Goal: Participate in discussion: Engage in conversation with other users on a specific topic

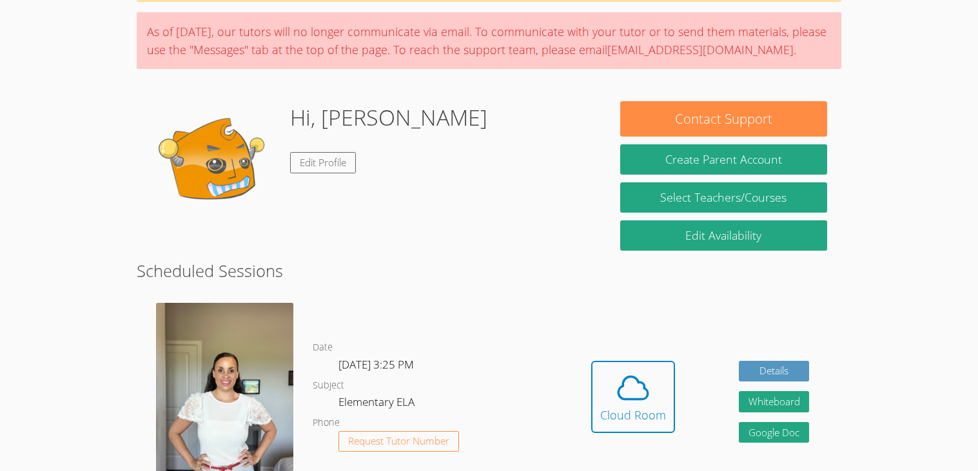
scroll to position [102, 0]
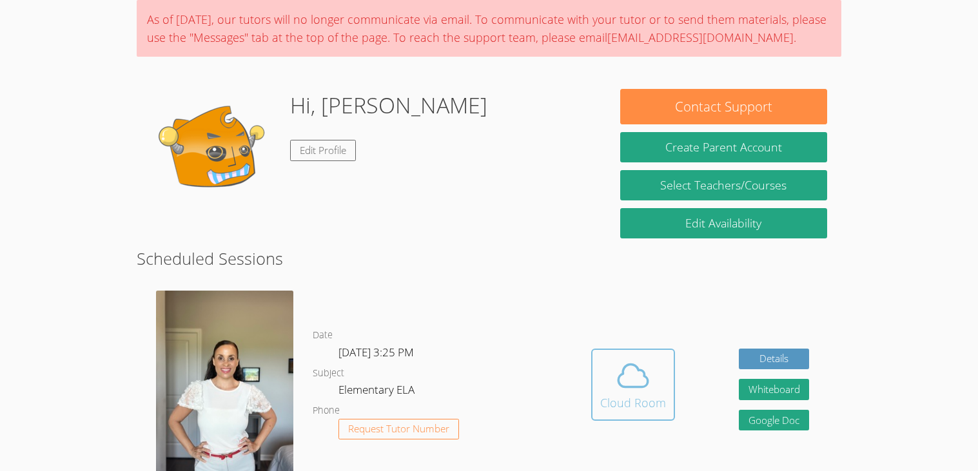
click at [620, 396] on div "Cloud Room" at bounding box center [633, 403] width 66 height 18
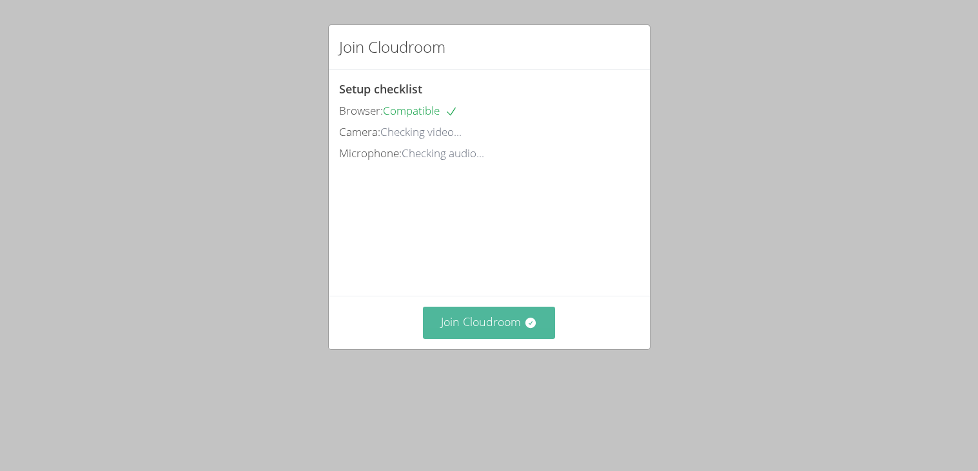
click at [510, 338] on button "Join Cloudroom" at bounding box center [489, 323] width 132 height 32
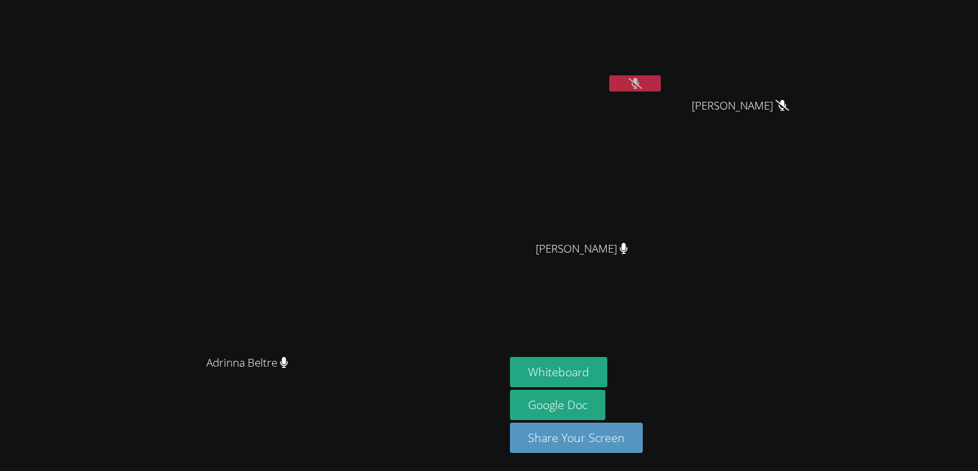
click at [642, 78] on icon at bounding box center [635, 83] width 14 height 11
click at [627, 251] on icon at bounding box center [623, 248] width 8 height 11
click at [628, 246] on icon at bounding box center [623, 248] width 8 height 11
click at [627, 248] on icon at bounding box center [623, 248] width 8 height 11
click at [789, 107] on icon at bounding box center [782, 105] width 14 height 11
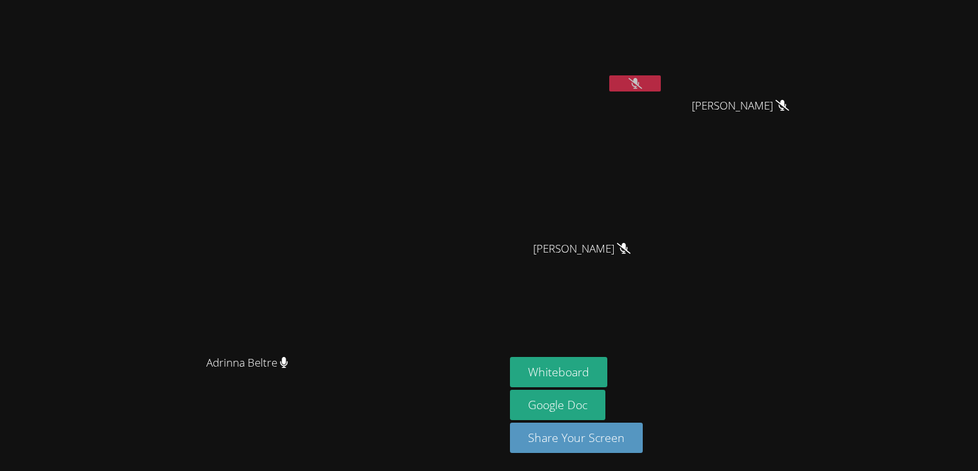
click at [642, 88] on icon at bounding box center [635, 83] width 14 height 11
click at [822, 127] on div "Tara Phan" at bounding box center [744, 118] width 153 height 52
click at [630, 243] on icon at bounding box center [624, 248] width 14 height 11
click at [630, 251] on icon at bounding box center [624, 248] width 14 height 11
click at [789, 114] on span "Tara Phan" at bounding box center [740, 106] width 97 height 19
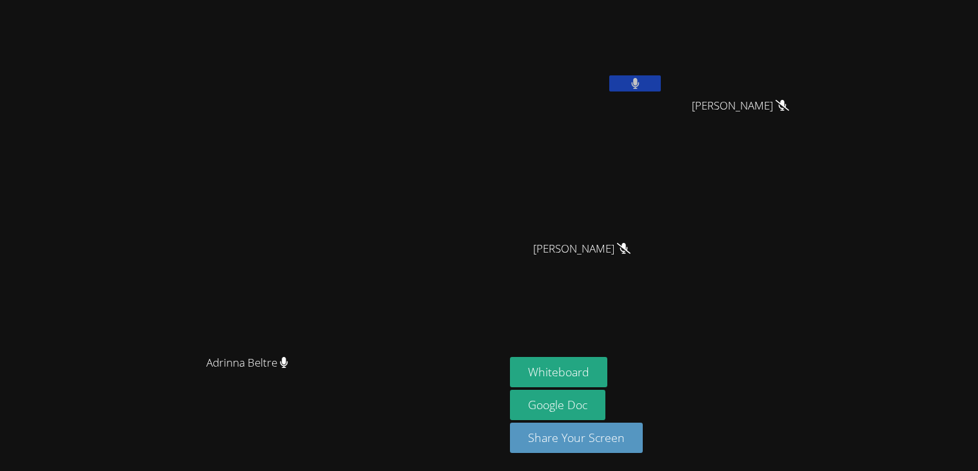
click at [789, 108] on icon at bounding box center [782, 105] width 14 height 11
click at [643, 432] on button "Share Your Screen" at bounding box center [576, 438] width 133 height 30
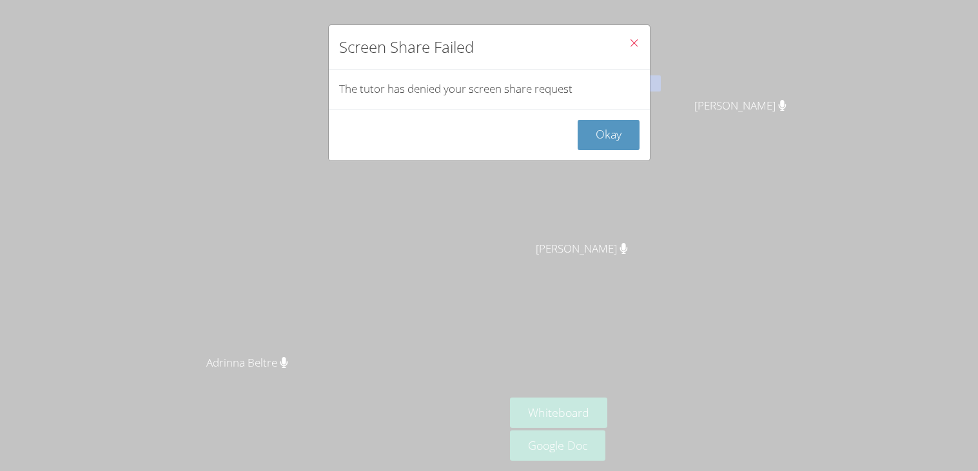
click at [637, 33] on button "Close" at bounding box center [634, 44] width 32 height 39
click at [614, 131] on button "Okay" at bounding box center [609, 135] width 62 height 30
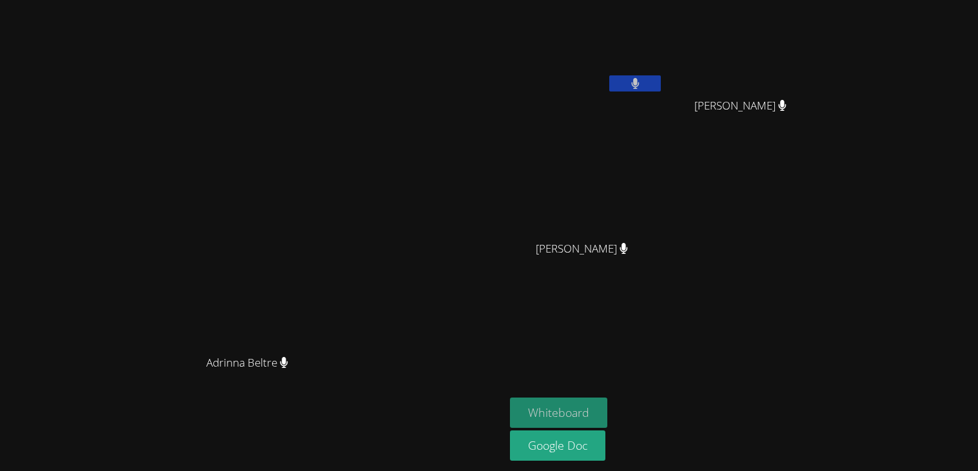
click at [607, 413] on button "Whiteboard" at bounding box center [558, 413] width 97 height 30
click at [642, 85] on icon at bounding box center [635, 83] width 14 height 11
click at [11, 184] on div "Adrinna Beltre" at bounding box center [252, 210] width 494 height 278
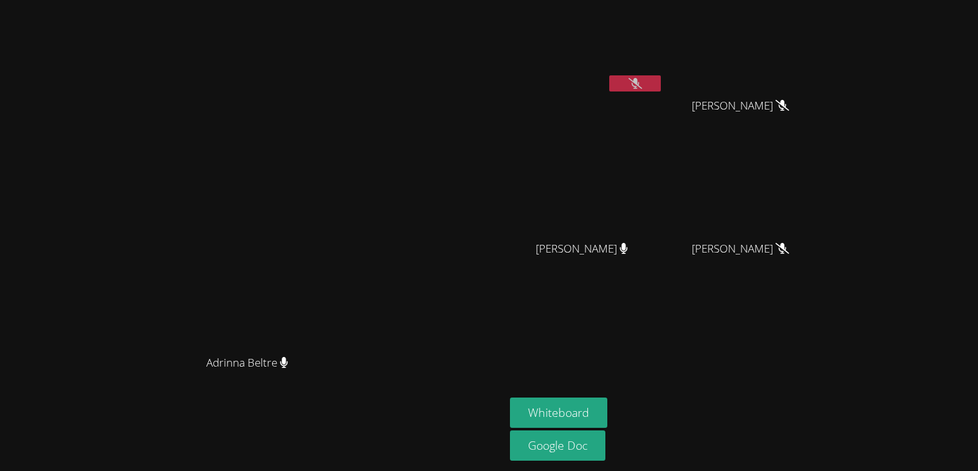
click at [642, 78] on icon at bounding box center [635, 83] width 14 height 11
click at [661, 81] on button at bounding box center [635, 83] width 52 height 16
click at [661, 83] on button at bounding box center [635, 83] width 52 height 16
click at [661, 90] on button at bounding box center [635, 83] width 52 height 16
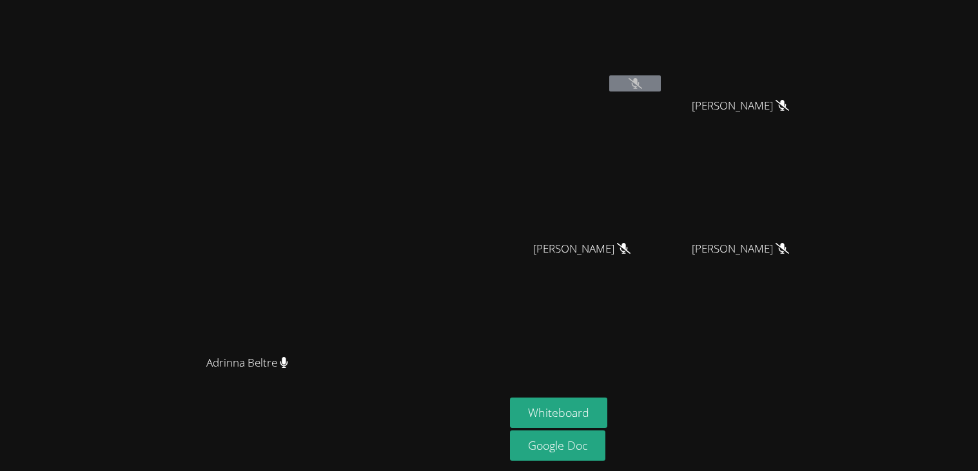
click at [642, 84] on icon at bounding box center [635, 83] width 14 height 11
click at [663, 74] on video at bounding box center [586, 48] width 153 height 86
click at [661, 81] on button at bounding box center [635, 83] width 52 height 16
click at [630, 255] on span "Jeremiah Anderson" at bounding box center [581, 249] width 97 height 19
click at [630, 249] on icon at bounding box center [624, 248] width 14 height 11
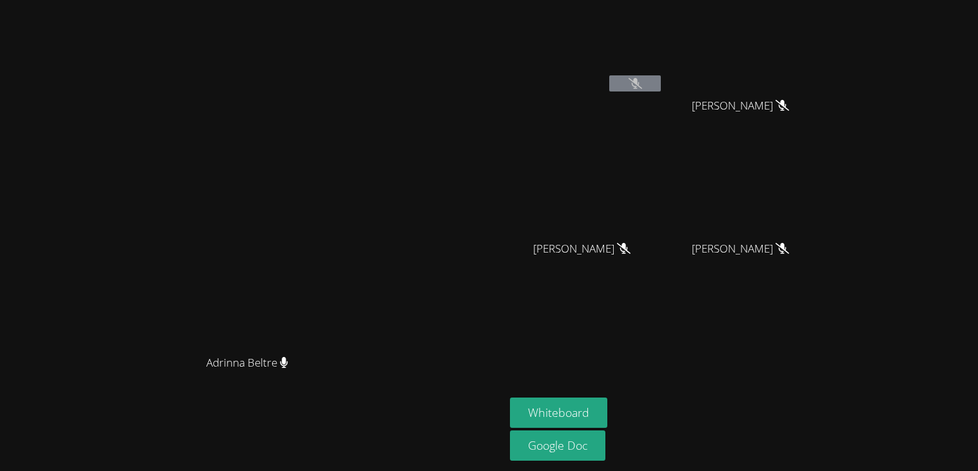
click at [663, 230] on video at bounding box center [586, 191] width 153 height 86
click at [822, 90] on video at bounding box center [744, 48] width 153 height 86
click at [661, 88] on button at bounding box center [635, 83] width 52 height 16
click at [661, 90] on button at bounding box center [635, 83] width 52 height 16
click at [639, 88] on icon at bounding box center [635, 83] width 8 height 11
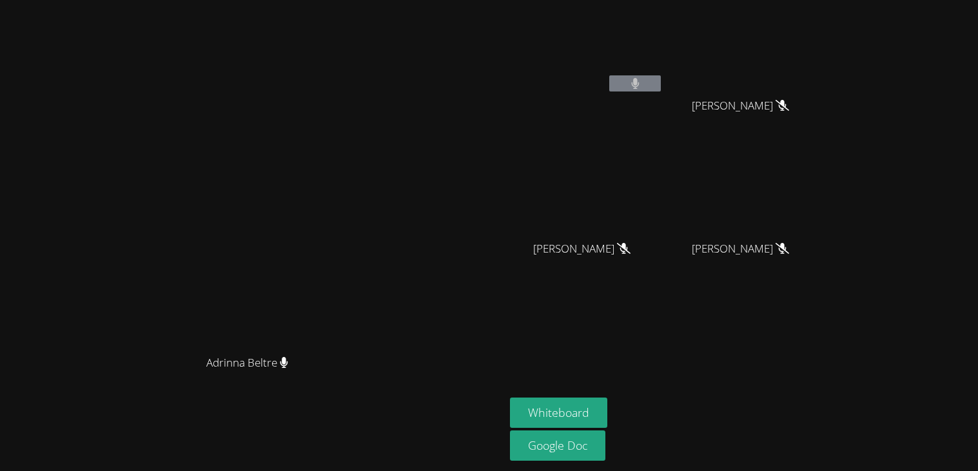
click at [639, 87] on icon at bounding box center [635, 83] width 8 height 11
click at [639, 88] on icon at bounding box center [635, 83] width 8 height 11
click at [661, 79] on button at bounding box center [635, 83] width 52 height 16
click at [630, 255] on span "Jeremiah Anderson" at bounding box center [581, 249] width 97 height 19
click at [630, 244] on icon at bounding box center [624, 248] width 14 height 11
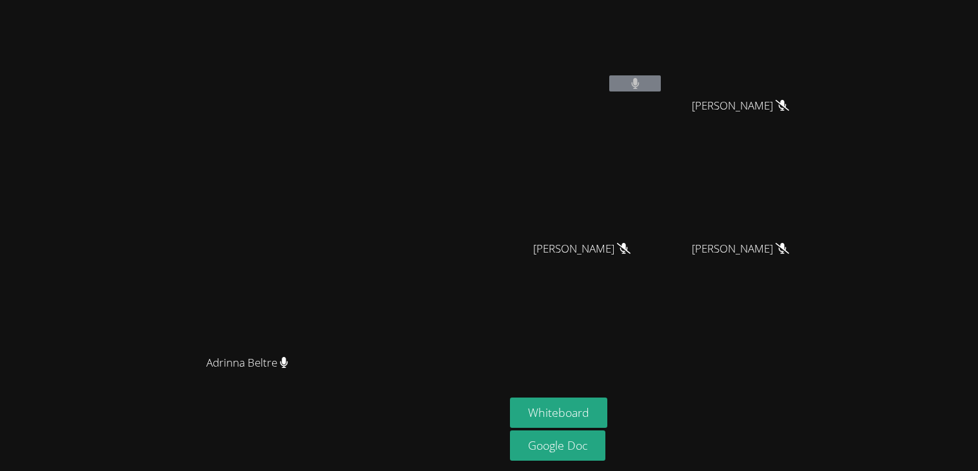
click at [630, 253] on icon at bounding box center [624, 248] width 14 height 11
click at [661, 79] on button at bounding box center [635, 83] width 52 height 16
click at [661, 88] on button at bounding box center [635, 83] width 52 height 16
click at [661, 90] on button at bounding box center [635, 83] width 52 height 16
click at [642, 88] on icon at bounding box center [635, 83] width 14 height 11
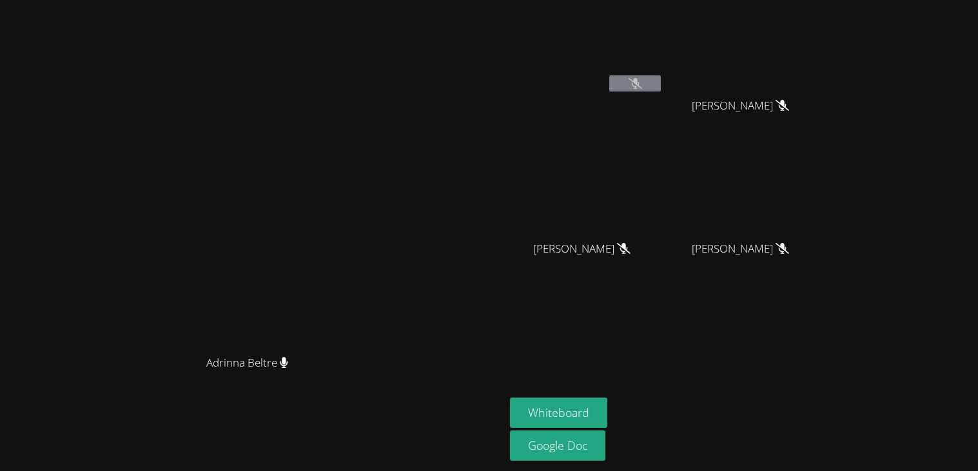
click at [661, 89] on button at bounding box center [635, 83] width 52 height 16
click at [661, 78] on button at bounding box center [635, 83] width 52 height 16
click at [661, 88] on button at bounding box center [635, 83] width 52 height 16
click at [642, 83] on icon at bounding box center [635, 83] width 14 height 11
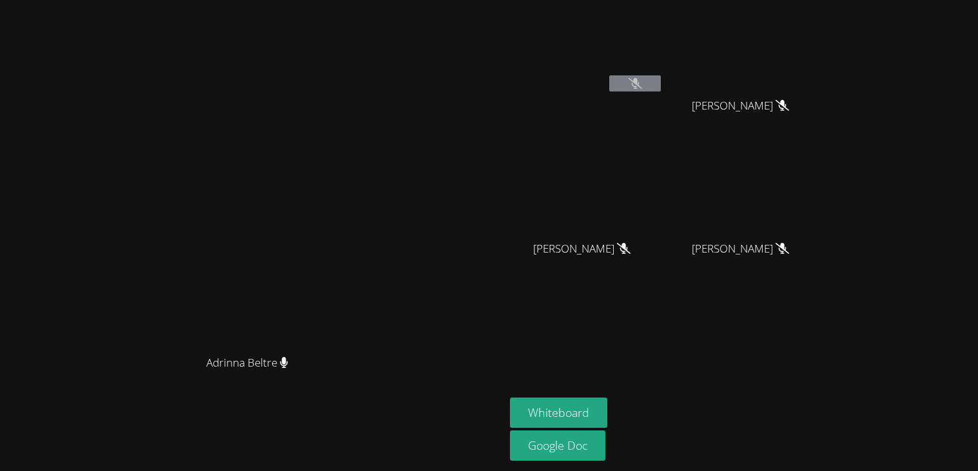
click at [661, 78] on button at bounding box center [635, 83] width 52 height 16
click at [642, 88] on icon at bounding box center [635, 83] width 14 height 11
click at [661, 79] on button at bounding box center [635, 83] width 52 height 16
click at [804, 78] on video at bounding box center [744, 48] width 153 height 86
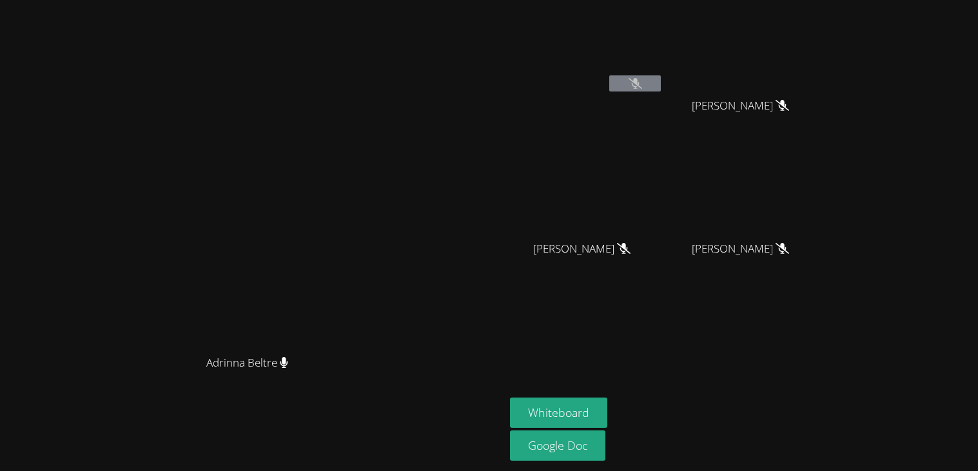
click at [661, 75] on button at bounding box center [635, 83] width 52 height 16
click at [663, 73] on video at bounding box center [586, 48] width 153 height 86
click at [663, 261] on div "Jeremiah Anderson" at bounding box center [586, 261] width 153 height 52
click at [663, 264] on div "Jeremiah Anderson" at bounding box center [586, 261] width 153 height 52
click at [663, 254] on div "Jeremiah Anderson" at bounding box center [586, 261] width 153 height 52
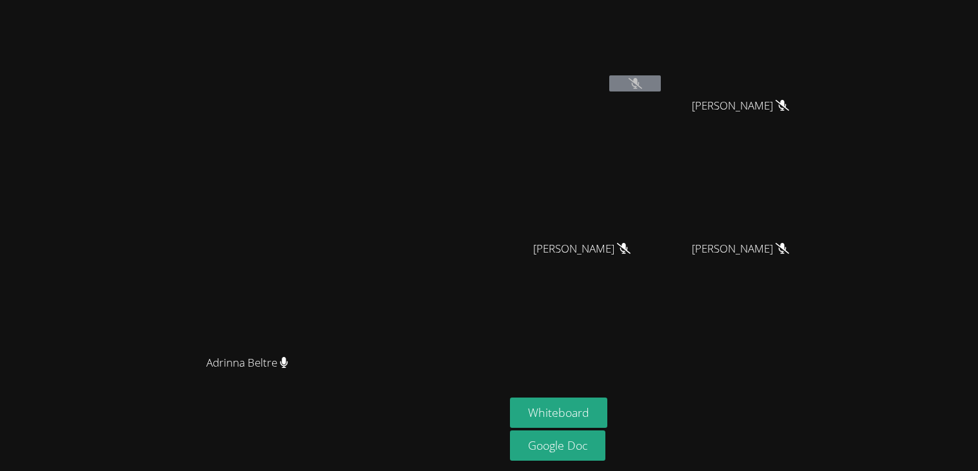
click at [789, 251] on span "Angela Lee" at bounding box center [740, 249] width 97 height 19
click at [789, 249] on icon at bounding box center [782, 248] width 14 height 11
click at [789, 248] on icon at bounding box center [782, 248] width 14 height 11
click at [822, 123] on div "Tara Phan" at bounding box center [744, 118] width 153 height 52
click at [822, 101] on div "Tara Phan" at bounding box center [744, 118] width 153 height 52
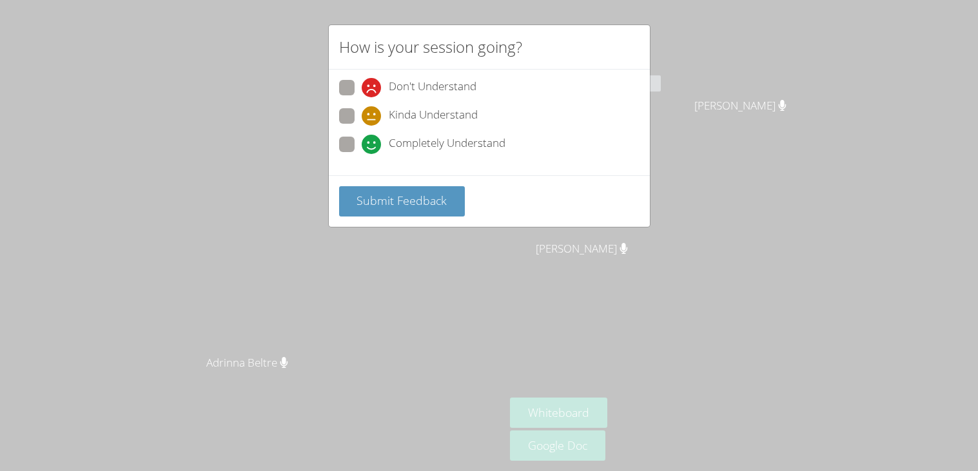
click at [362, 154] on span at bounding box center [362, 154] width 0 height 0
click at [362, 140] on input "Completely Understand" at bounding box center [367, 142] width 11 height 11
radio input "true"
click at [358, 202] on span "Submit Feedback" at bounding box center [401, 200] width 90 height 15
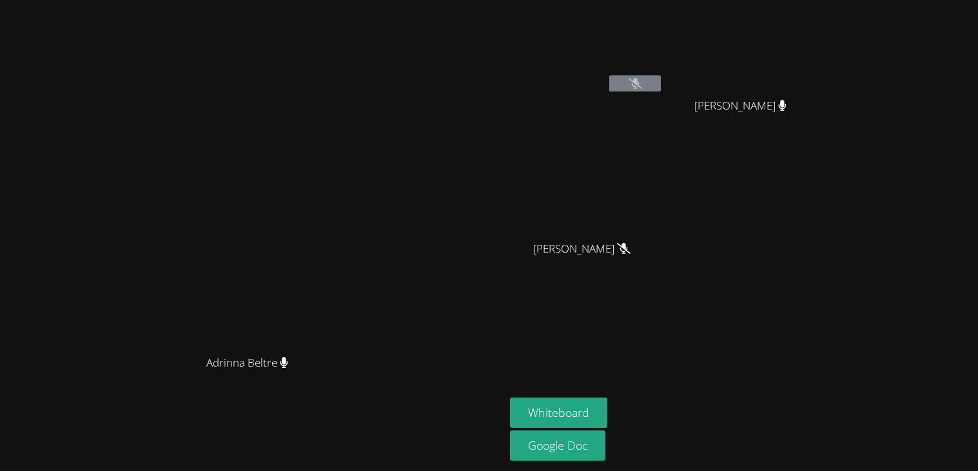
click at [156, 337] on video at bounding box center [252, 210] width 193 height 278
click at [630, 254] on span "Angela Lee" at bounding box center [581, 249] width 97 height 19
